Goal: Task Accomplishment & Management: Manage account settings

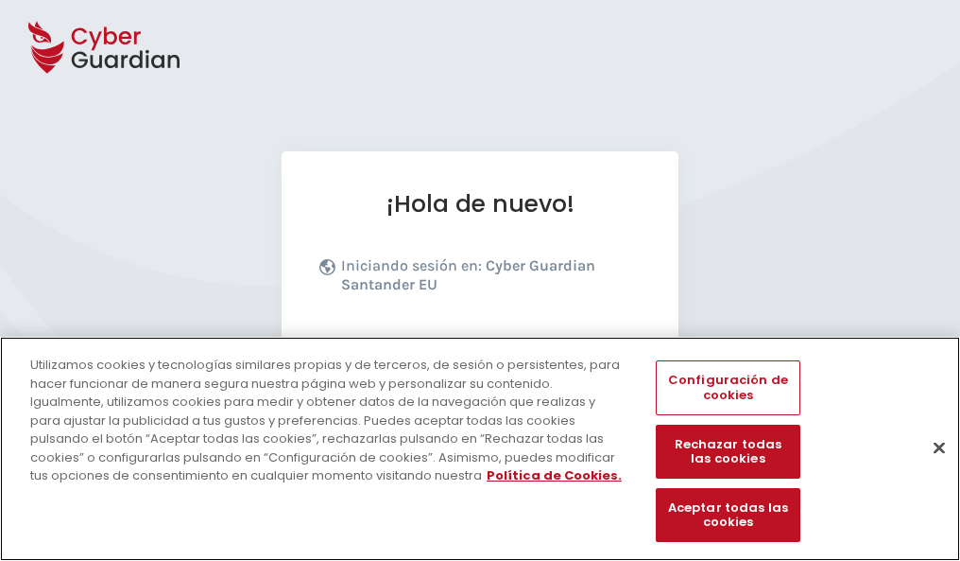
scroll to position [232, 0]
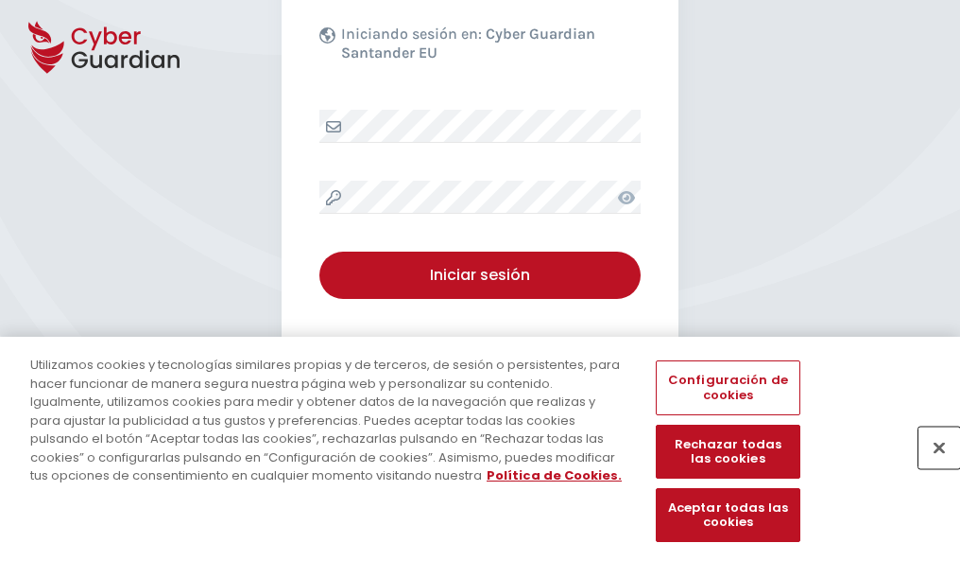
click at [930, 467] on button "Cerrar" at bounding box center [940, 447] width 42 height 42
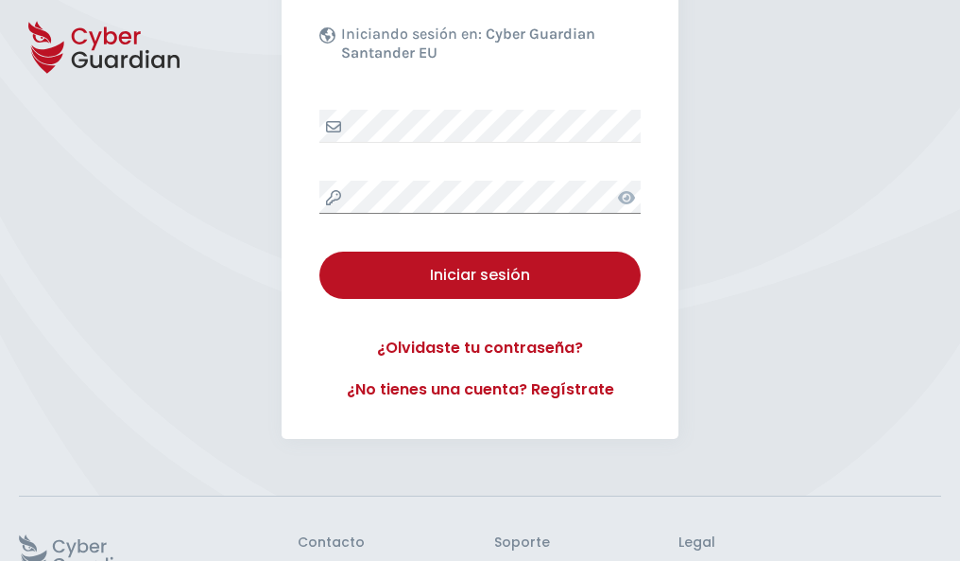
scroll to position [368, 0]
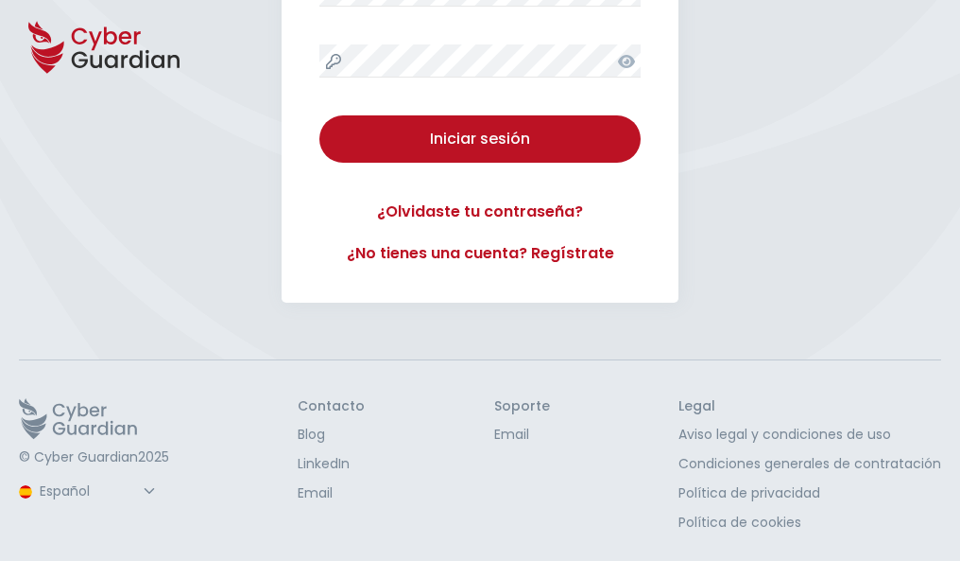
click at [320, 115] on button "Iniciar sesión" at bounding box center [480, 138] width 321 height 47
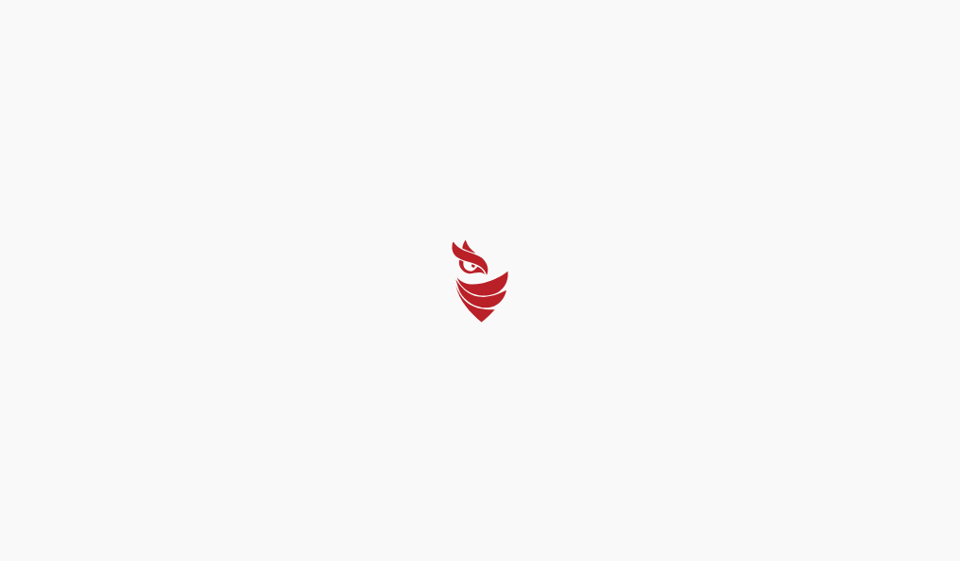
scroll to position [0, 0]
select select "Português (BR)"
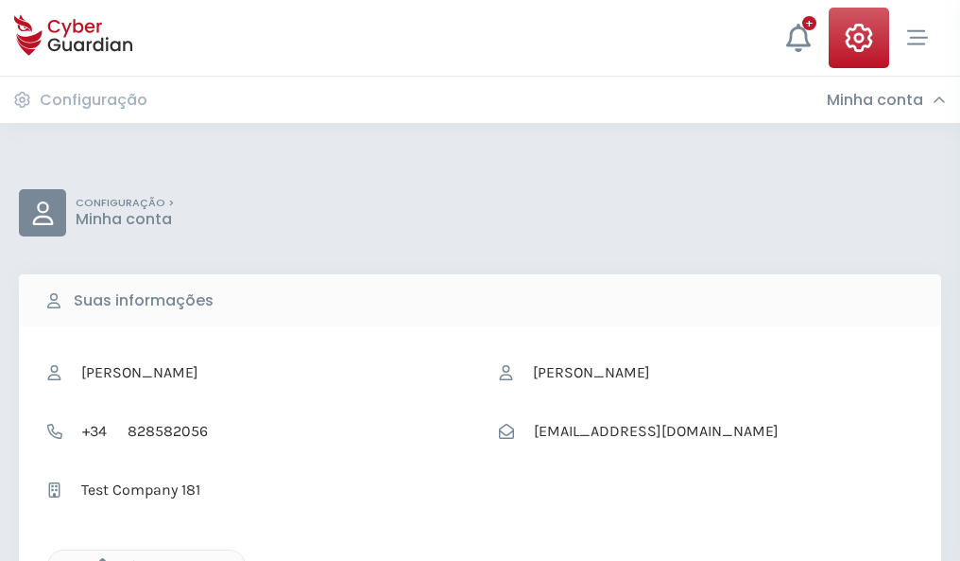
click at [97, 559] on icon "button" at bounding box center [98, 566] width 16 height 16
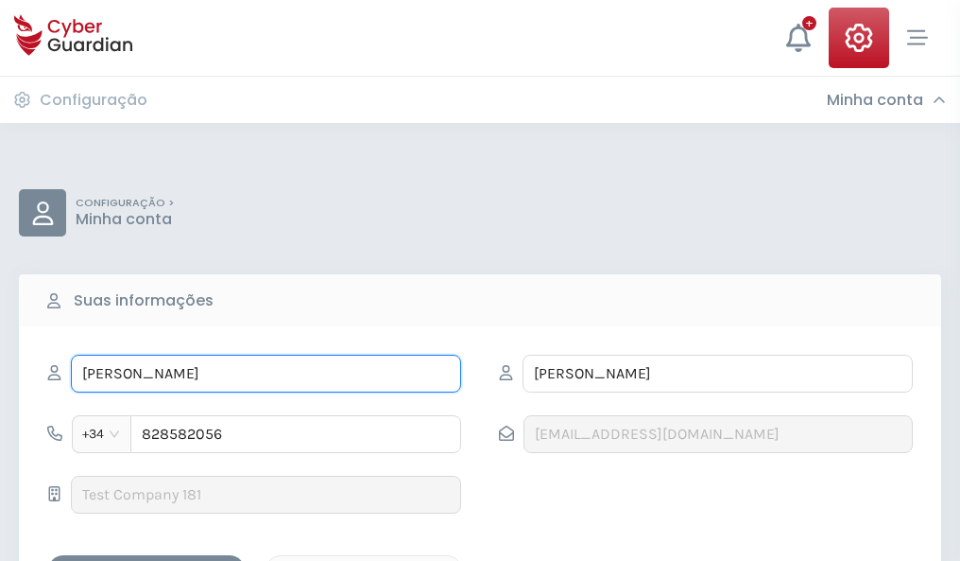
click at [266, 373] on input "RÓMULO" at bounding box center [266, 373] width 390 height 38
type input "R"
type input "Julio"
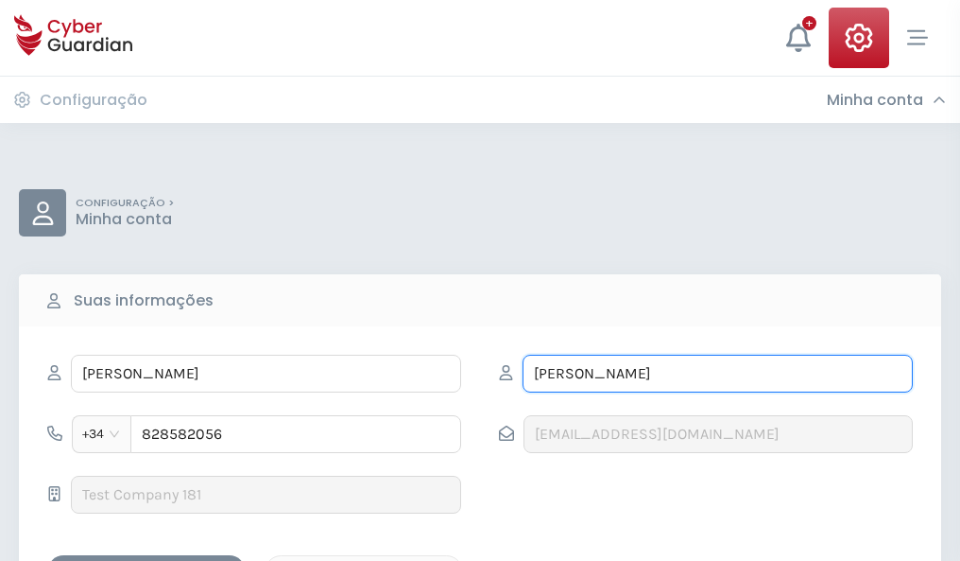
click at [717, 373] on input "SARABIA" at bounding box center [718, 373] width 390 height 38
type input "S"
type input "Cuevas"
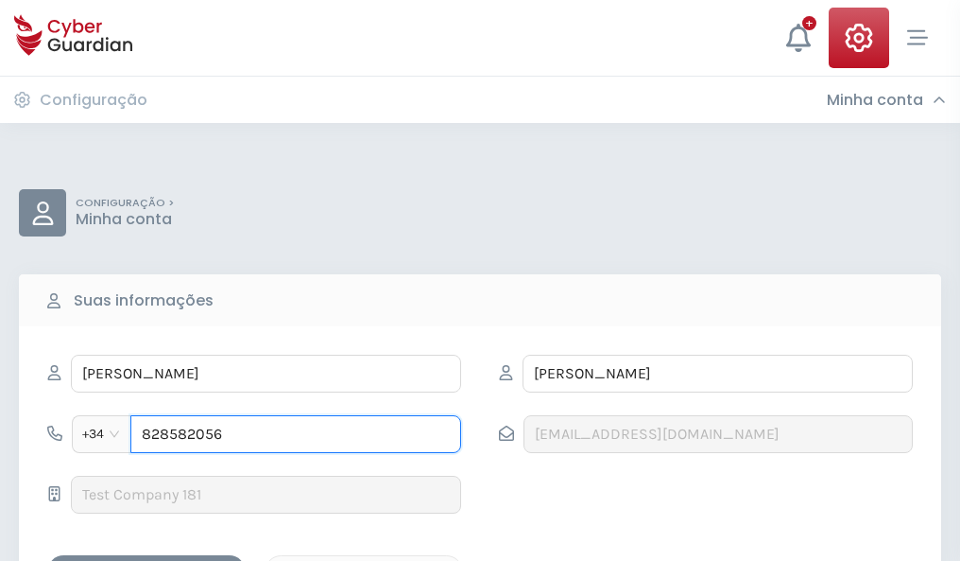
click at [296, 434] on input "828582056" at bounding box center [295, 434] width 331 height 38
type input "8"
type input "882176692"
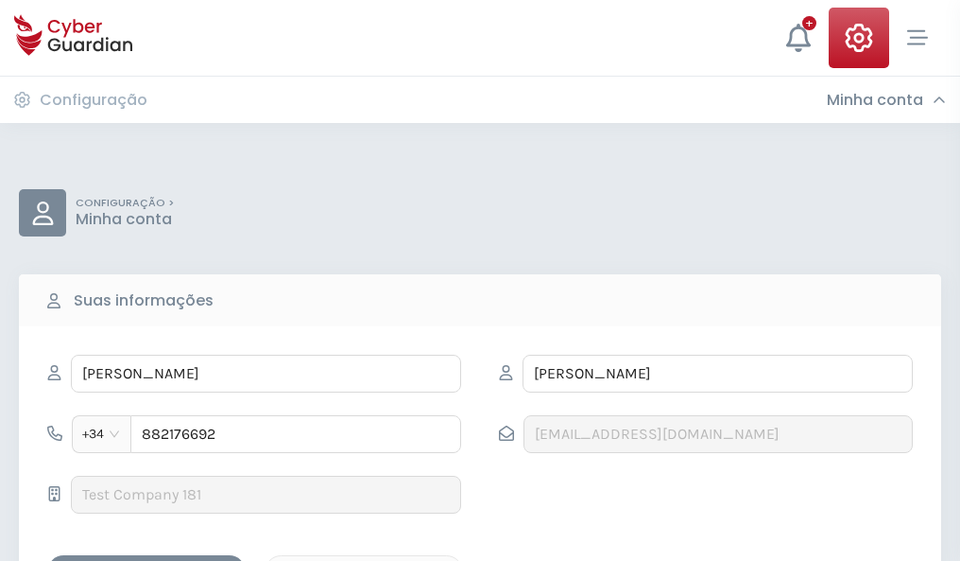
click at [147, 560] on div "Salvar alterações" at bounding box center [146, 572] width 170 height 24
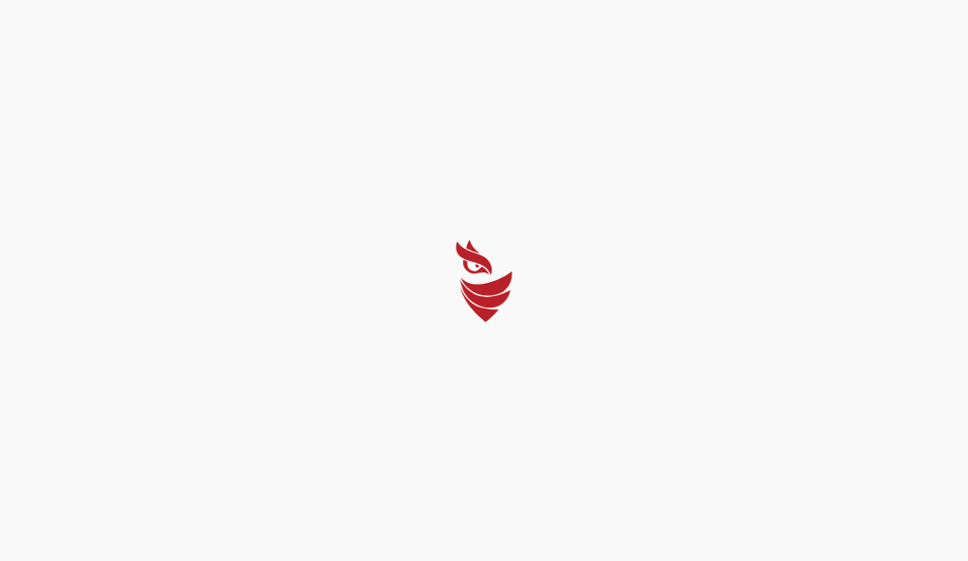
select select "Português (BR)"
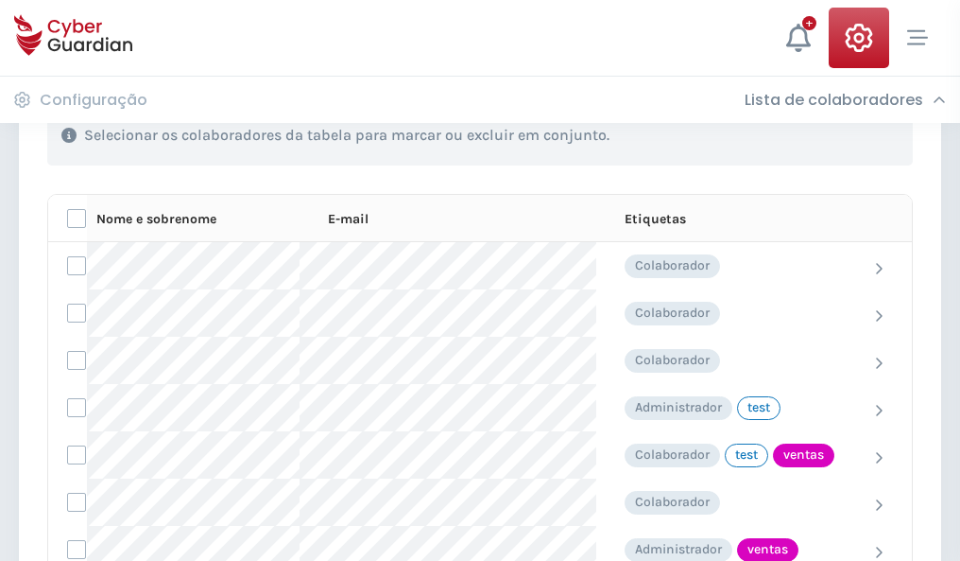
scroll to position [856, 0]
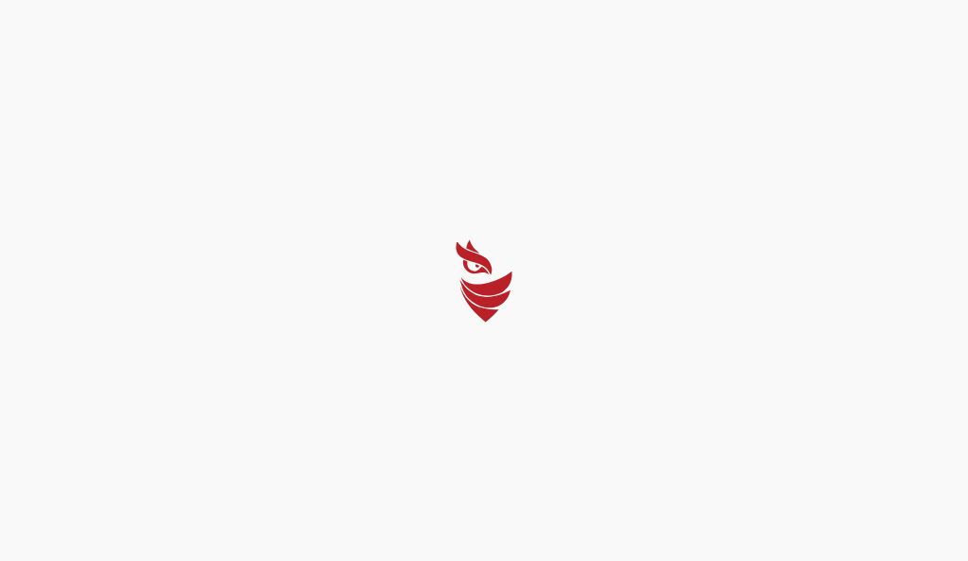
select select "Português (BR)"
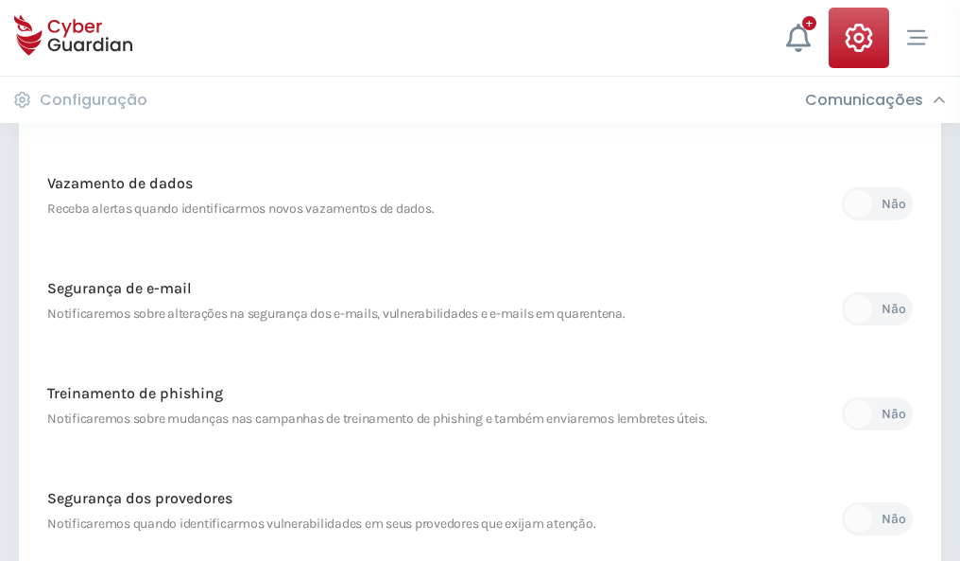
scroll to position [995, 0]
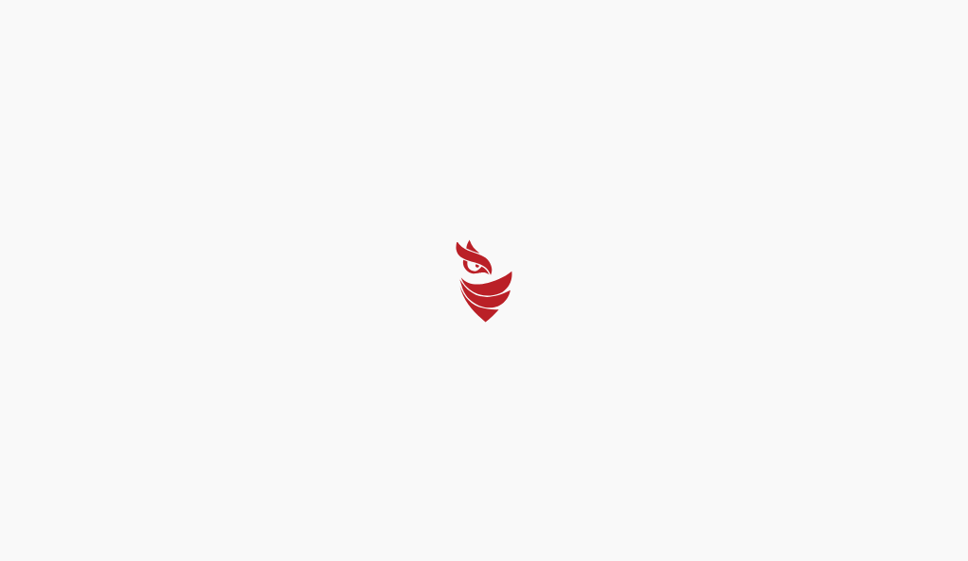
select select "Português (BR)"
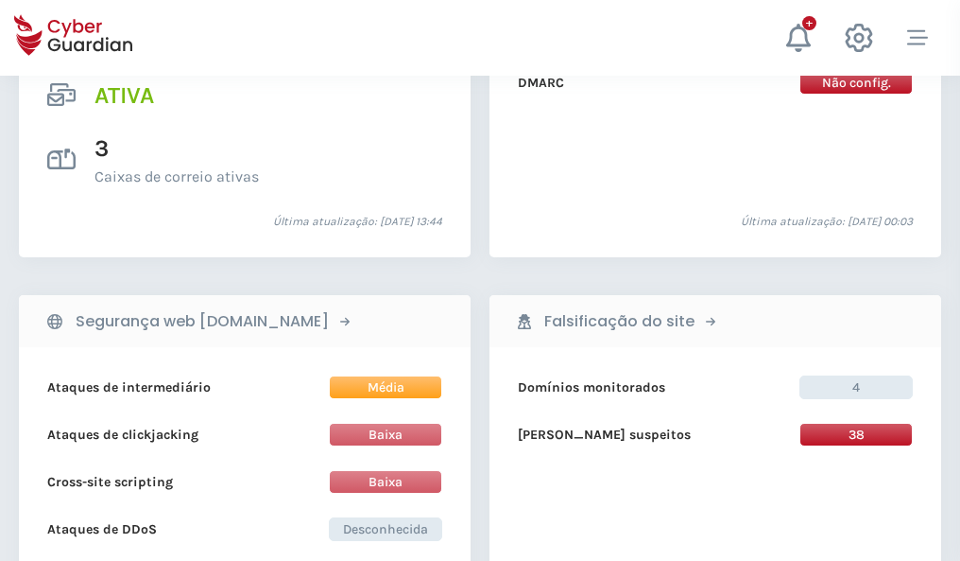
scroll to position [1921, 0]
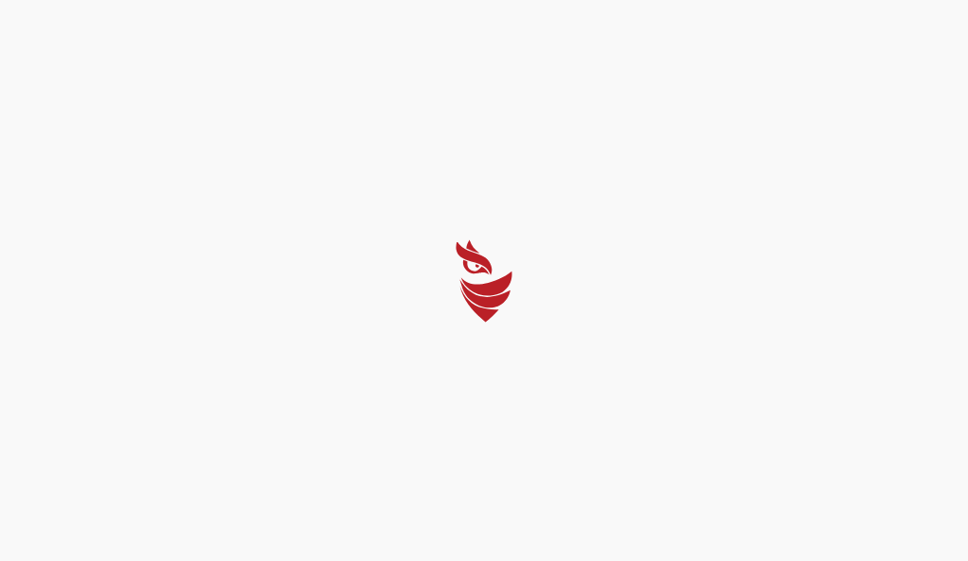
select select "Português (BR)"
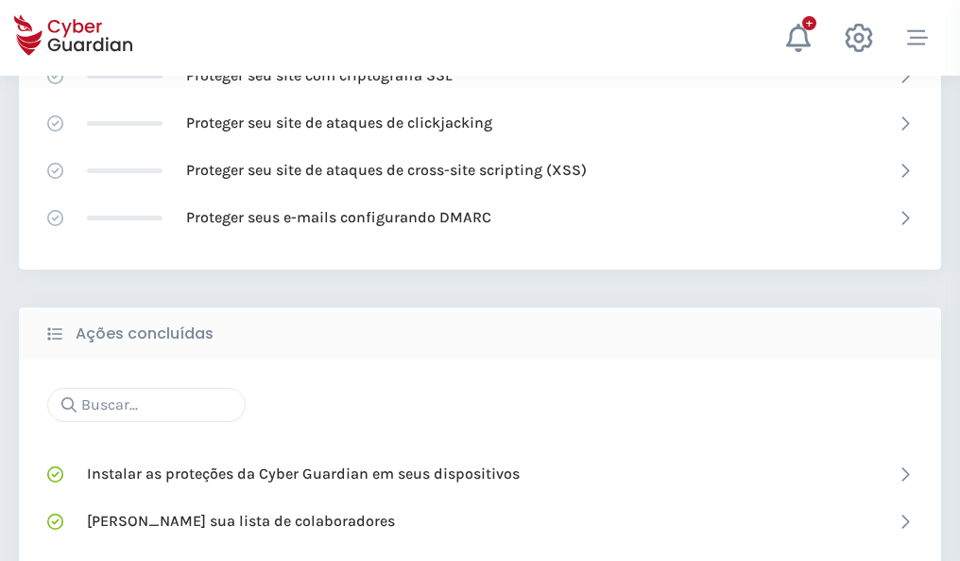
scroll to position [1259, 0]
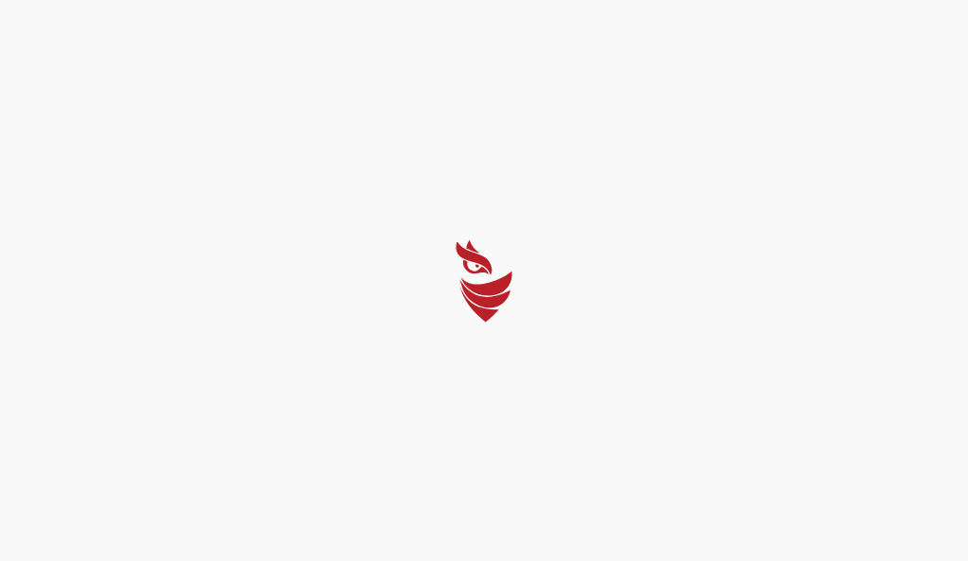
select select "Português (BR)"
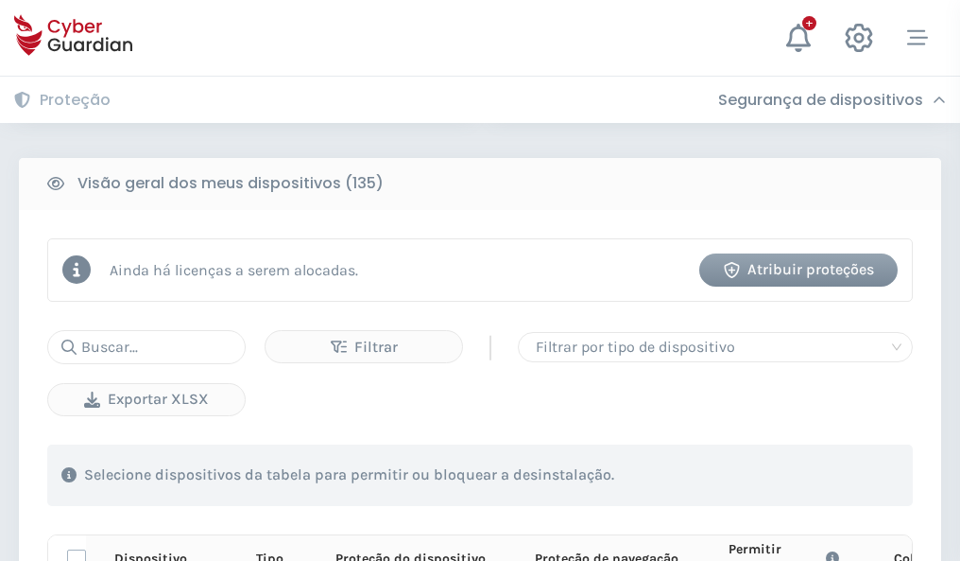
scroll to position [1670, 0]
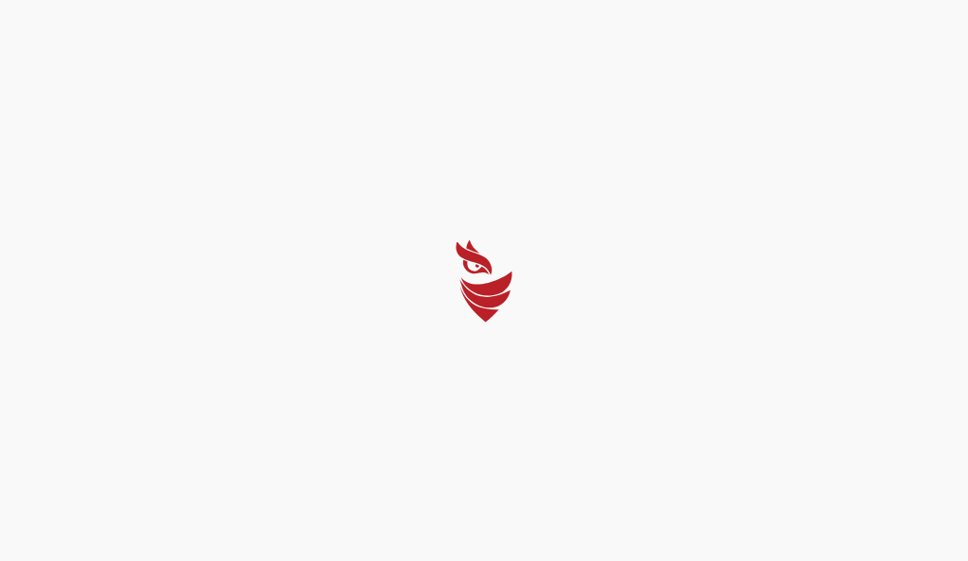
select select "Português (BR)"
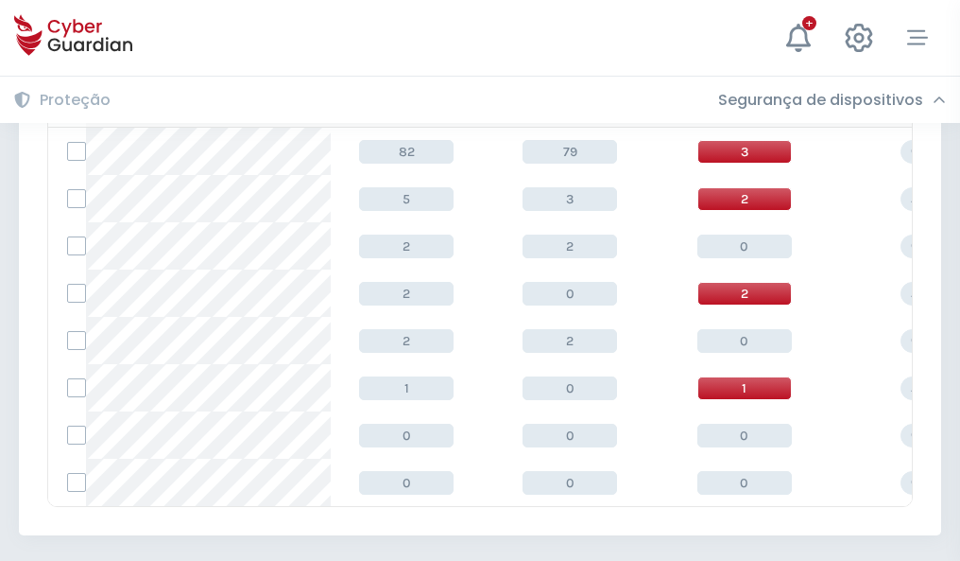
scroll to position [877, 0]
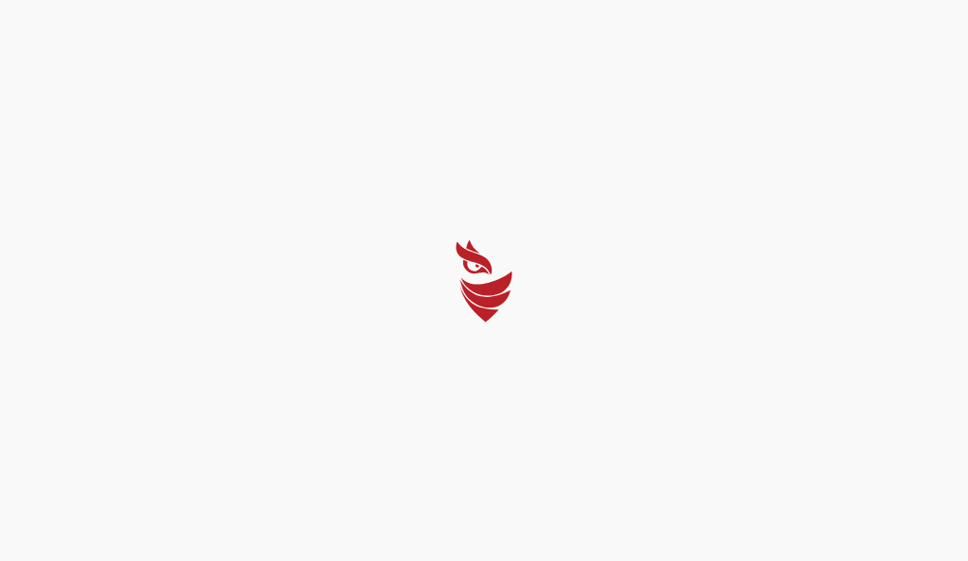
select select "Português (BR)"
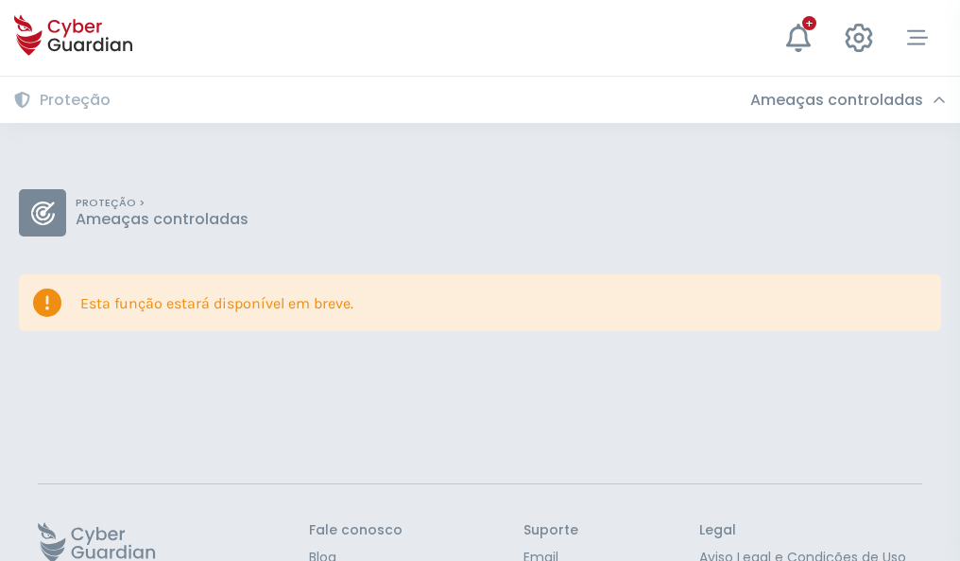
scroll to position [123, 0]
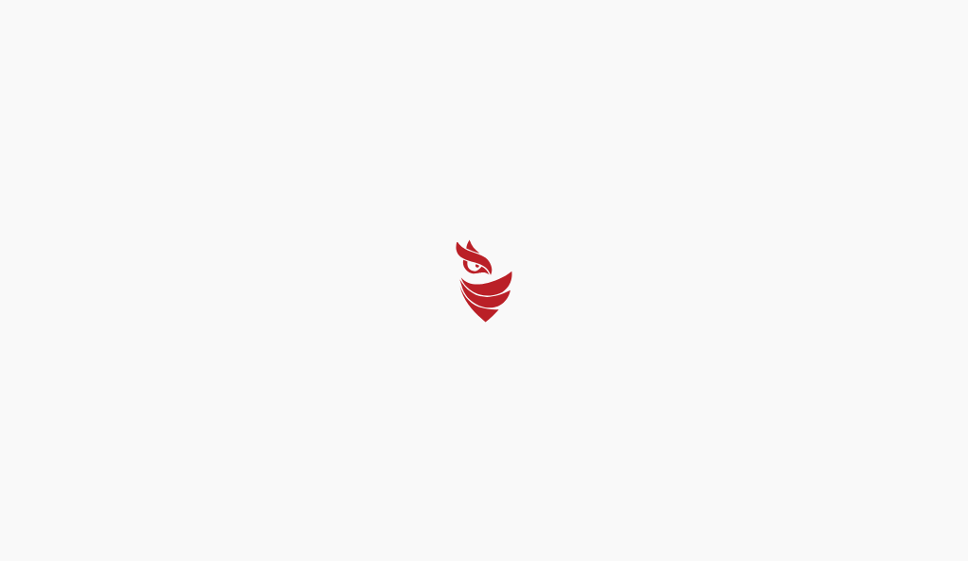
select select "Português (BR)"
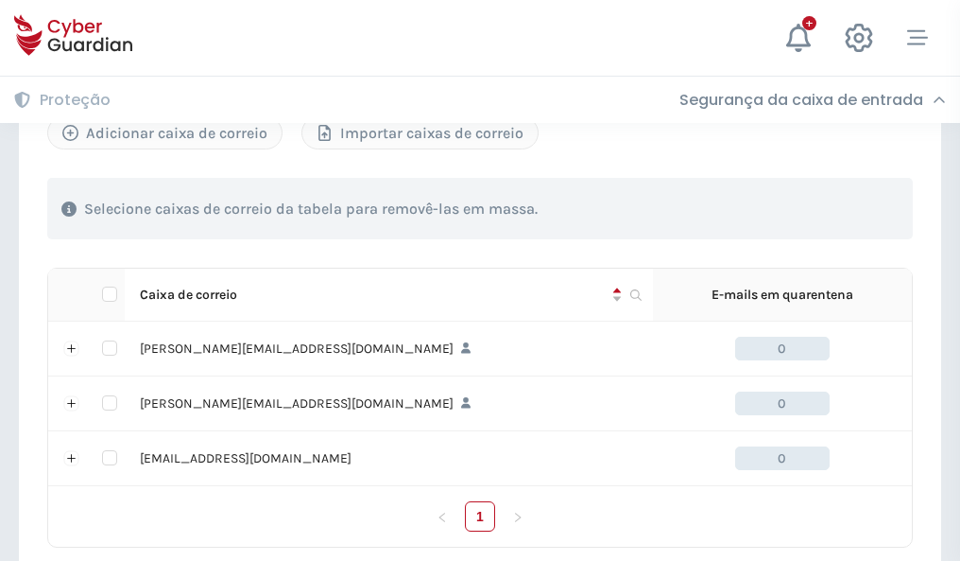
scroll to position [876, 0]
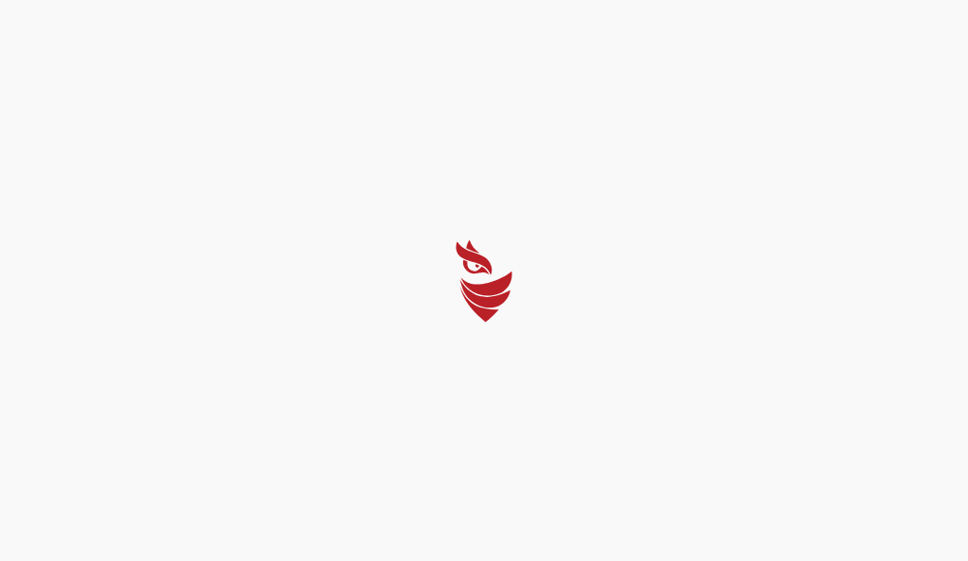
select select "Português (BR)"
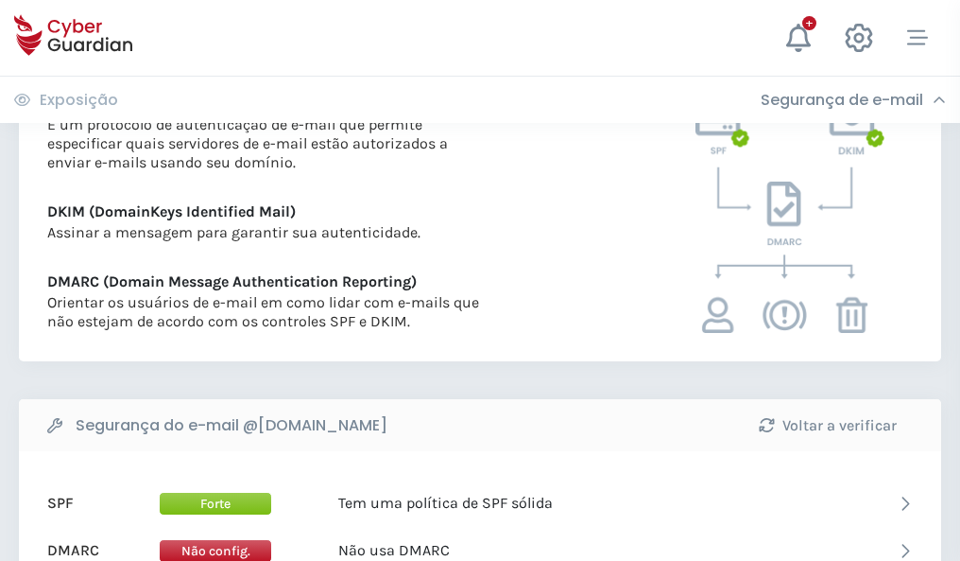
scroll to position [1020, 0]
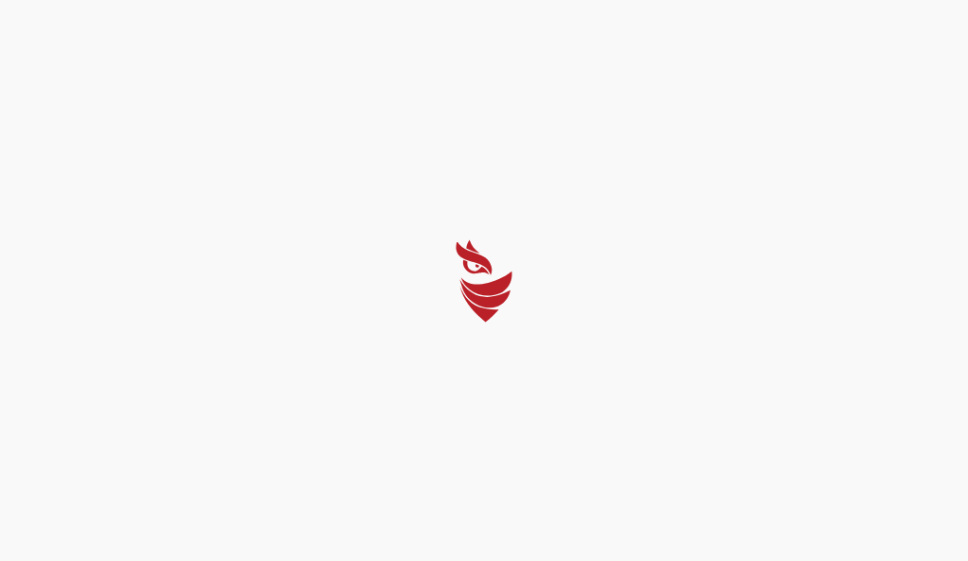
select select "Português (BR)"
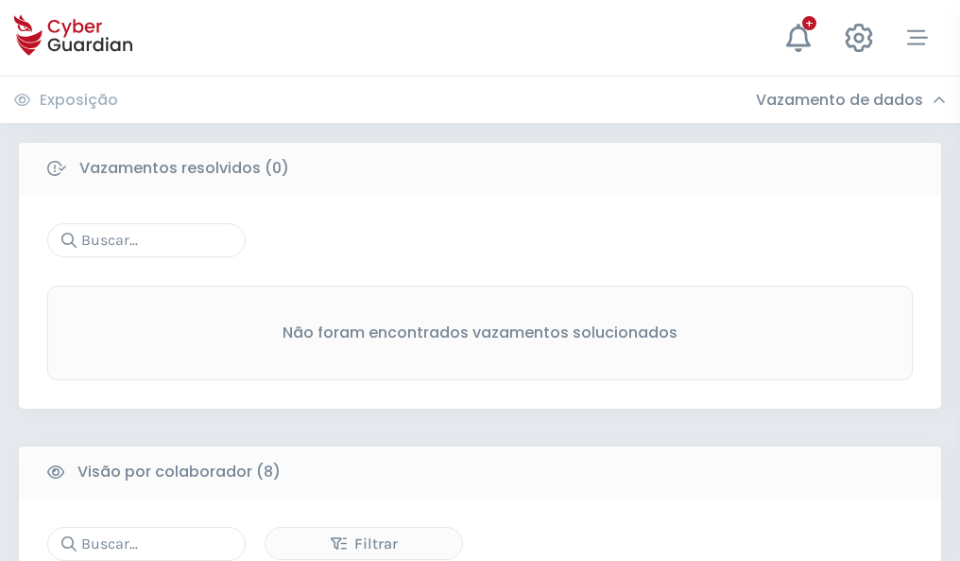
scroll to position [1611, 0]
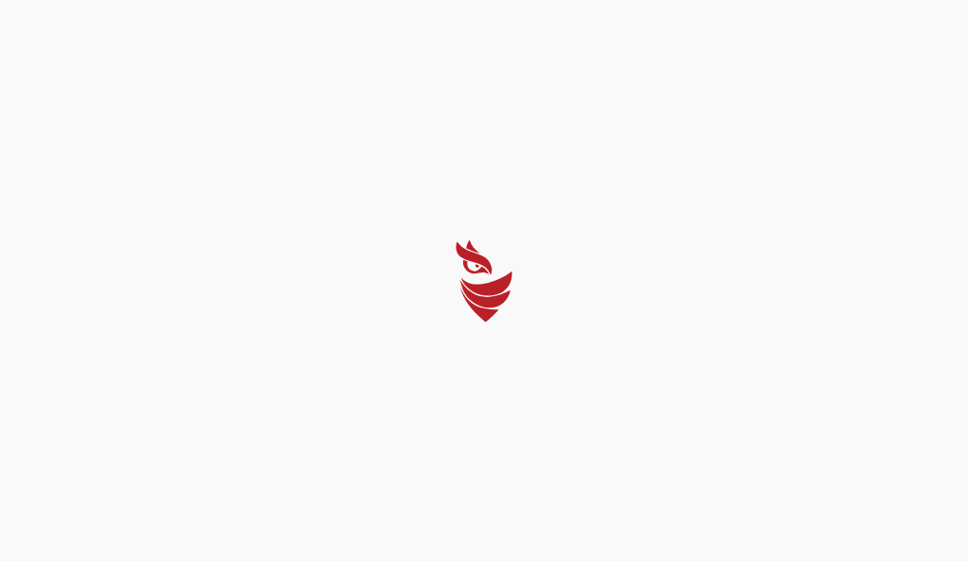
select select "Português (BR)"
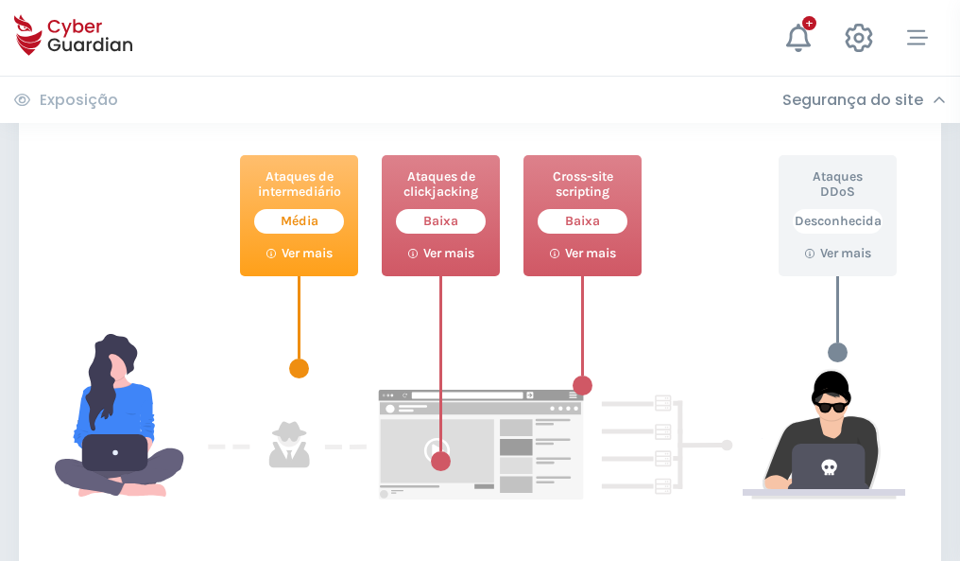
scroll to position [1029, 0]
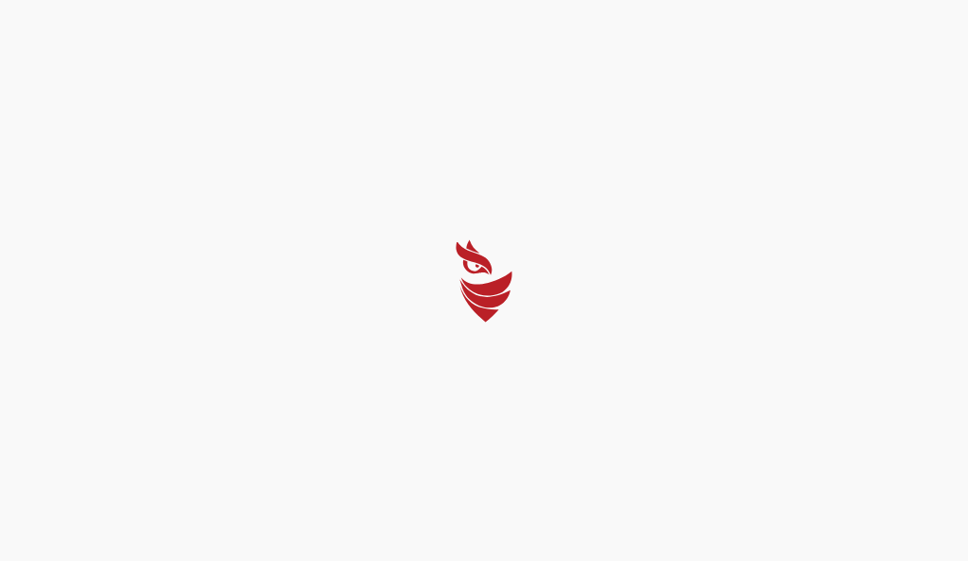
select select "Português (BR)"
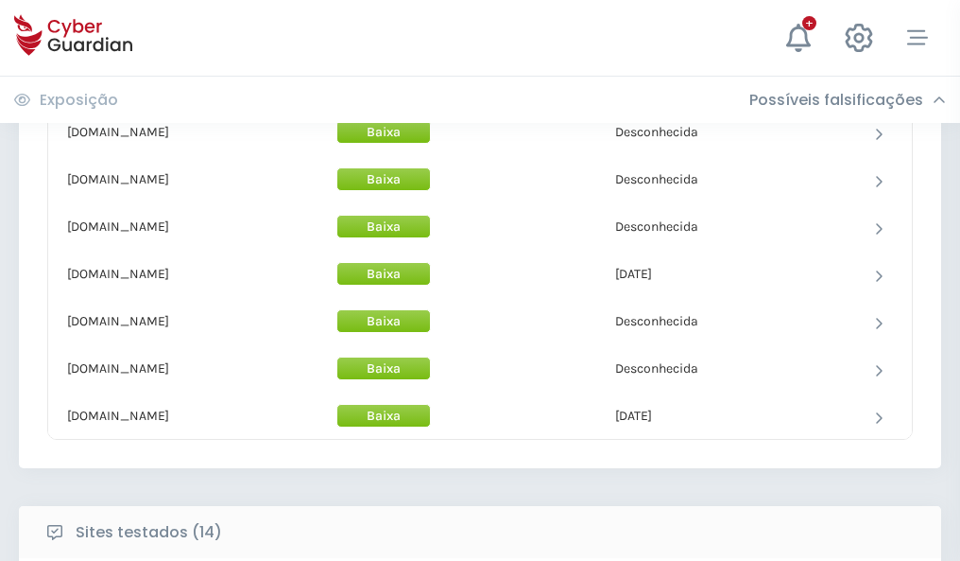
scroll to position [1843, 0]
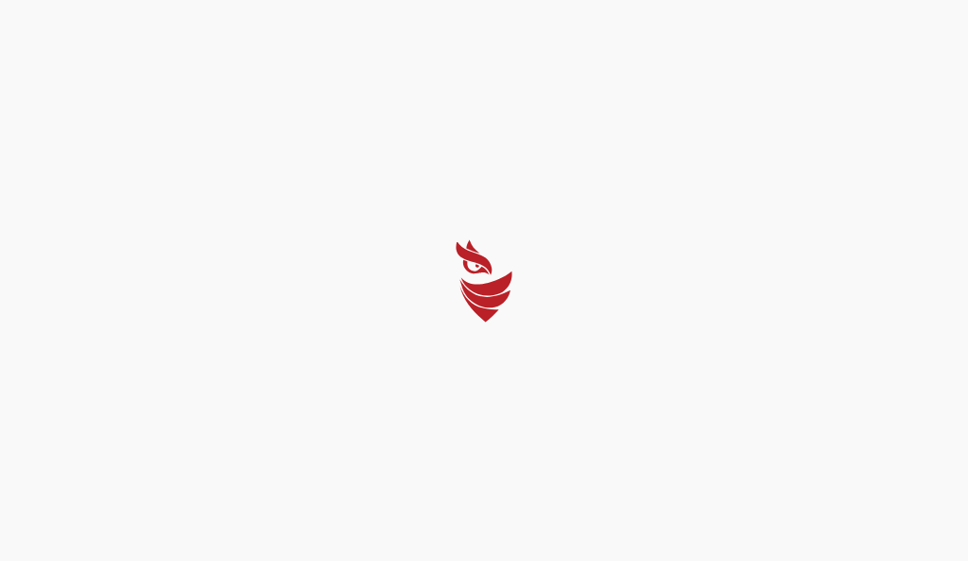
select select "Português (BR)"
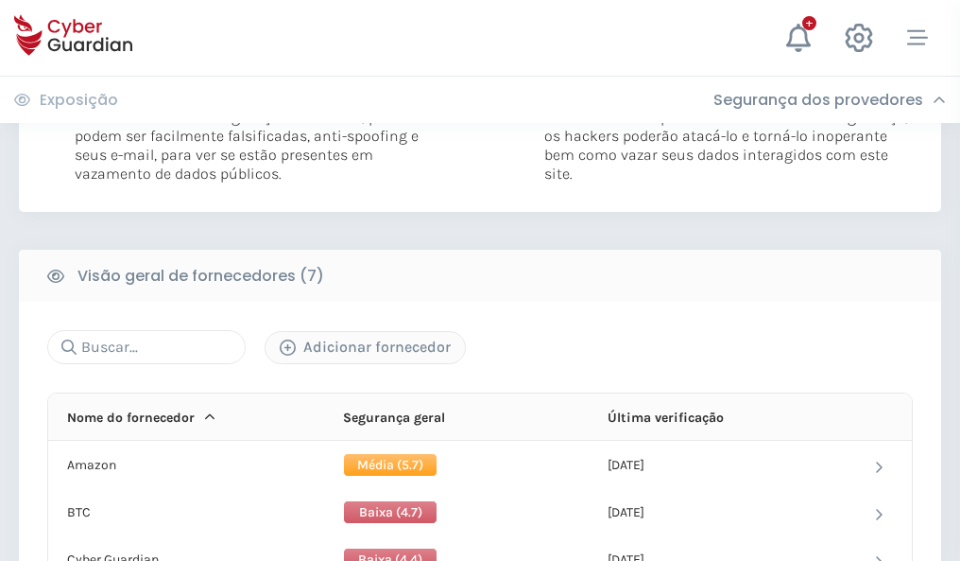
scroll to position [1247, 0]
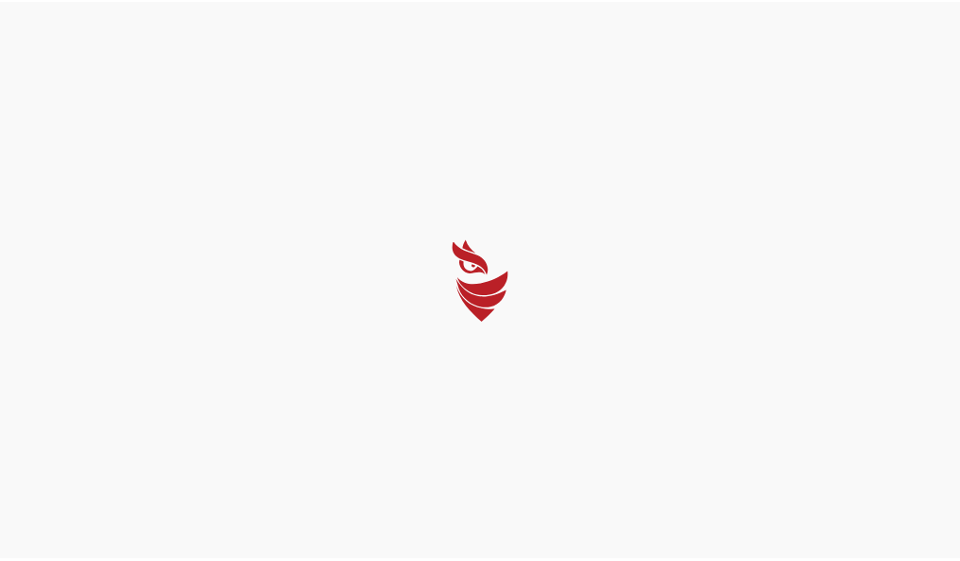
select select "Português (BR)"
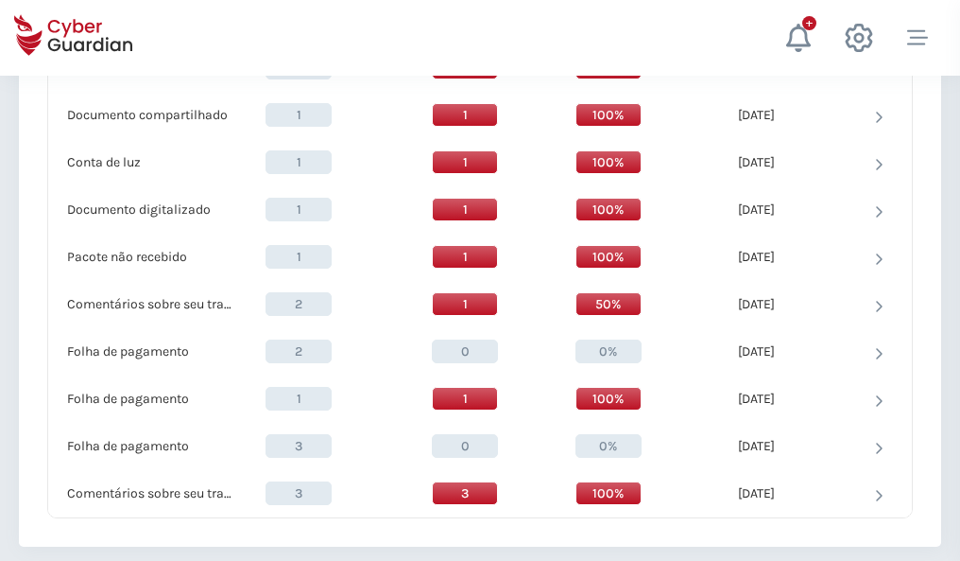
scroll to position [1960, 0]
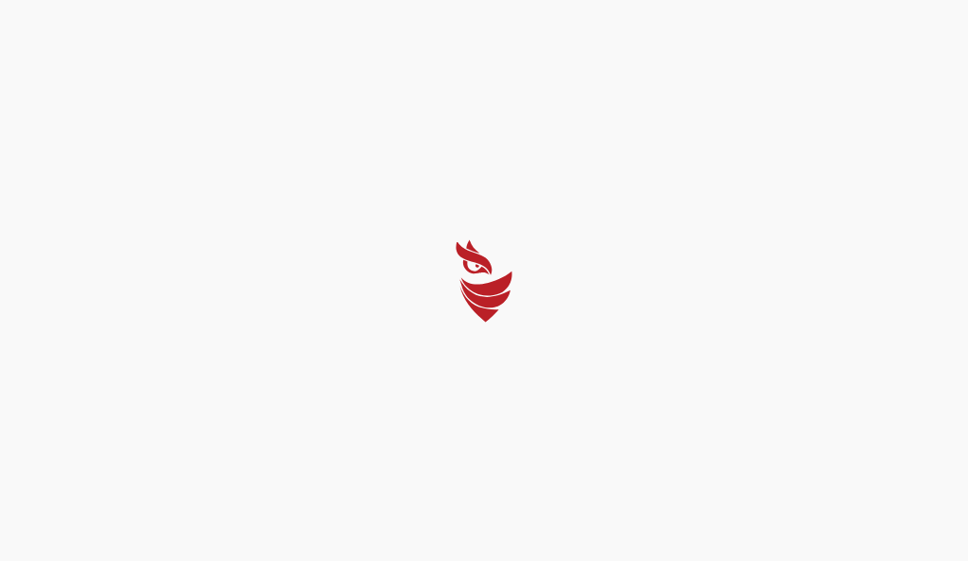
select select "Português (BR)"
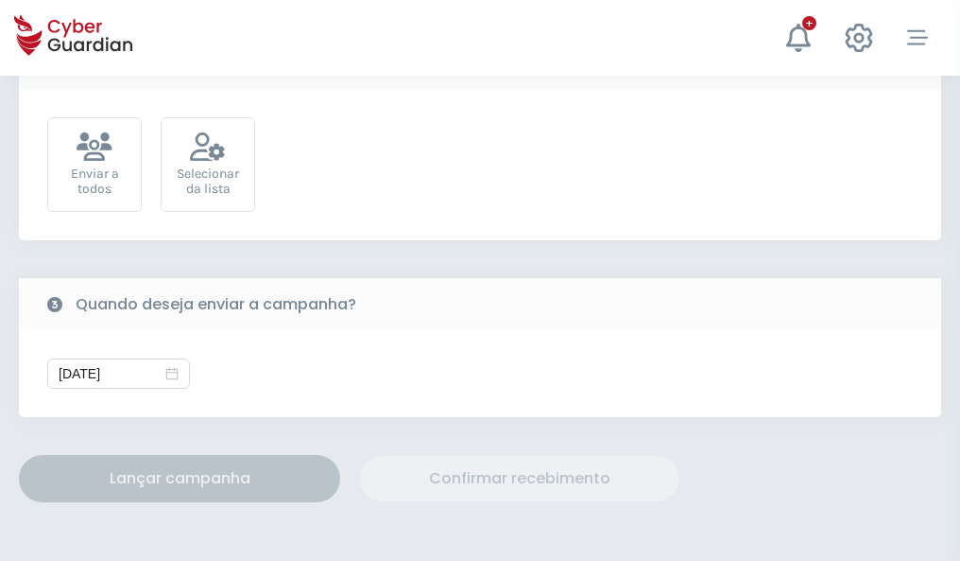
scroll to position [692, 0]
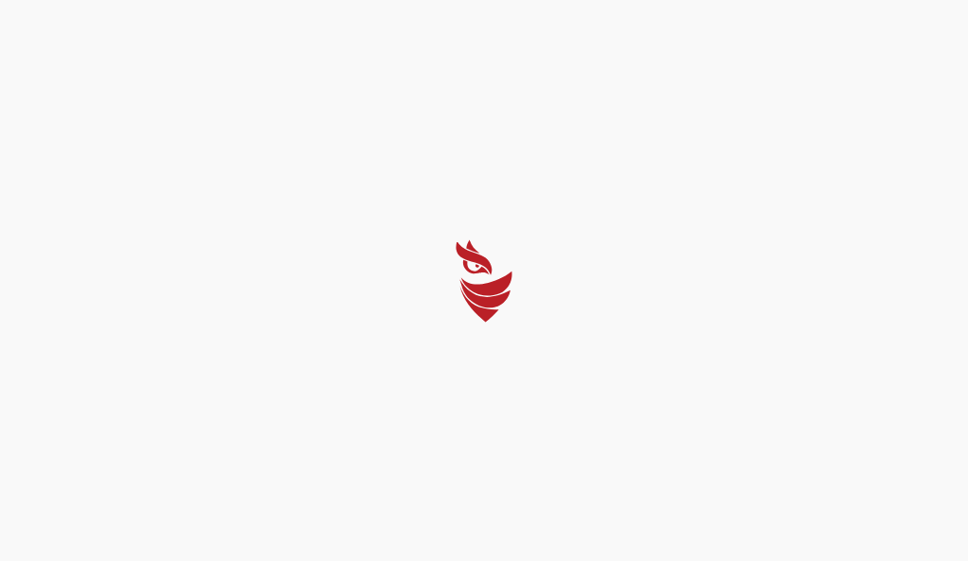
select select "Português (BR)"
